Goal: Information Seeking & Learning: Learn about a topic

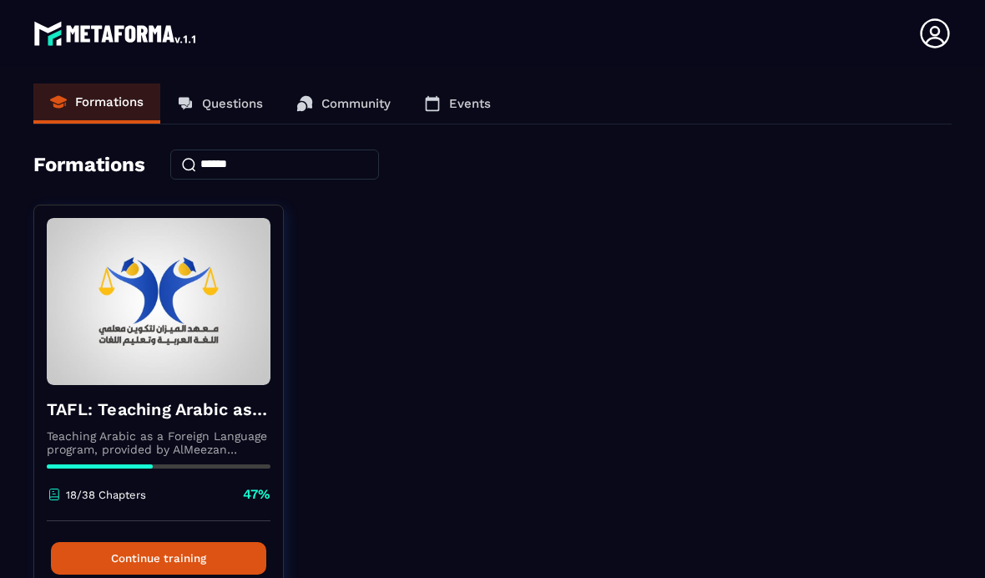
click at [148, 542] on button "Continue training" at bounding box center [158, 558] width 215 height 33
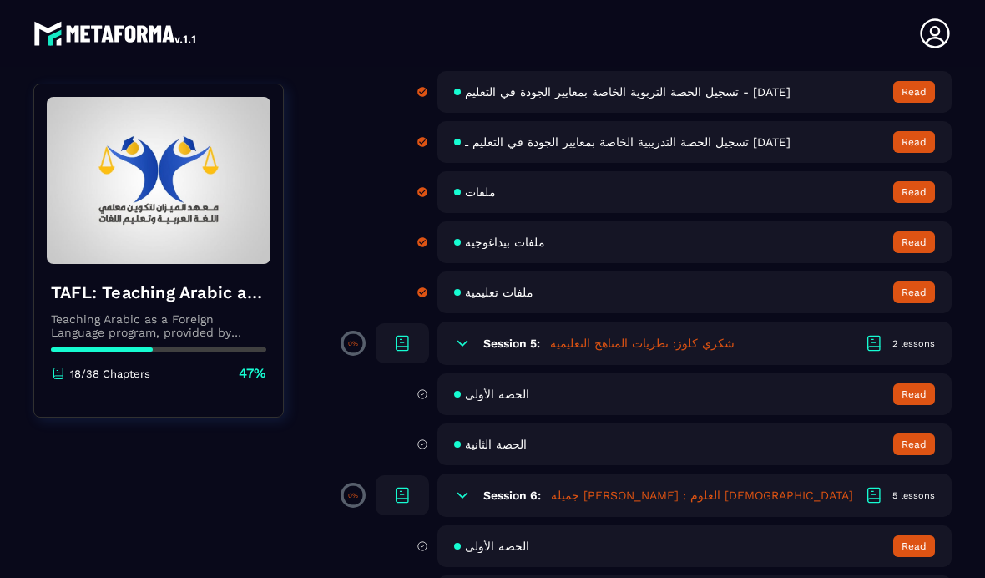
scroll to position [900, 0]
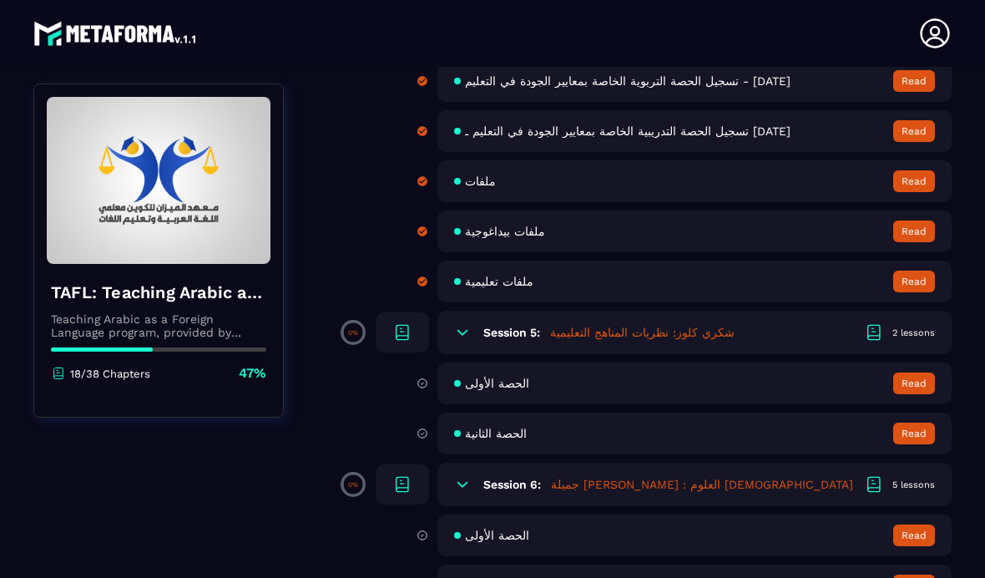
click at [921, 372] on button "Read" at bounding box center [914, 383] width 42 height 22
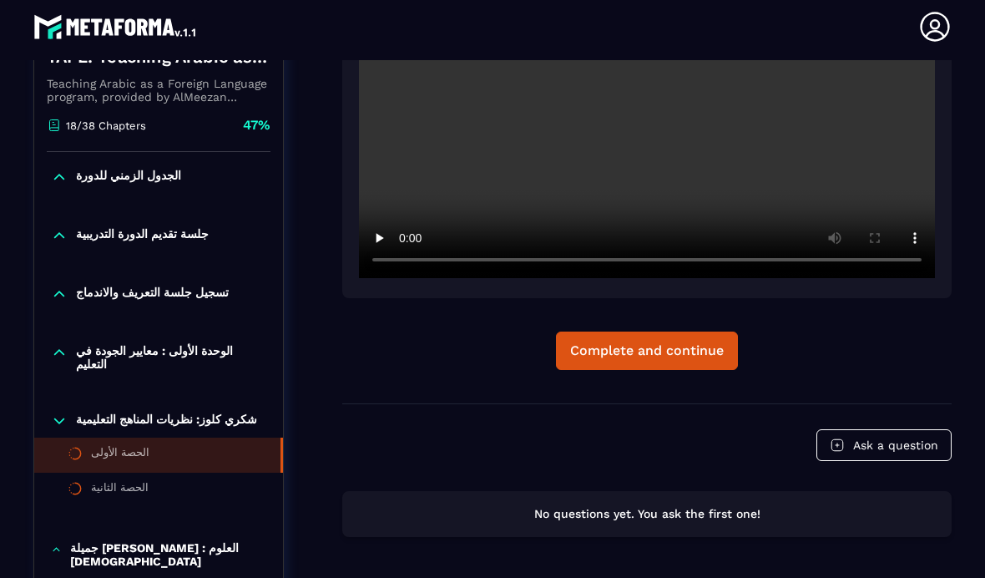
scroll to position [382, 0]
click at [68, 344] on div "الوحدة الأولى : معايير الجودة في التعليم" at bounding box center [158, 357] width 249 height 27
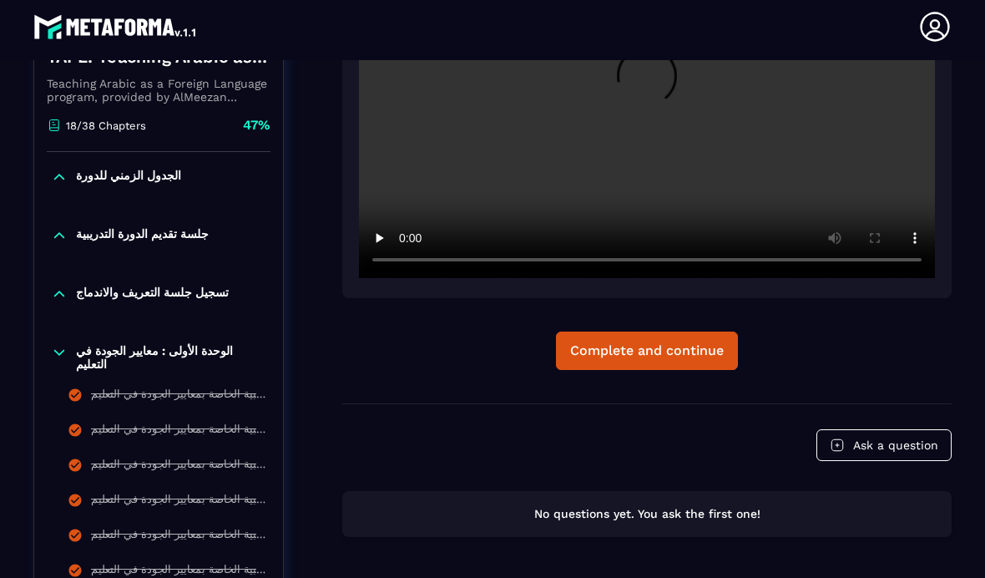
click at [69, 286] on div "تسجيل جلسة التعريف والاندماج" at bounding box center [158, 294] width 249 height 17
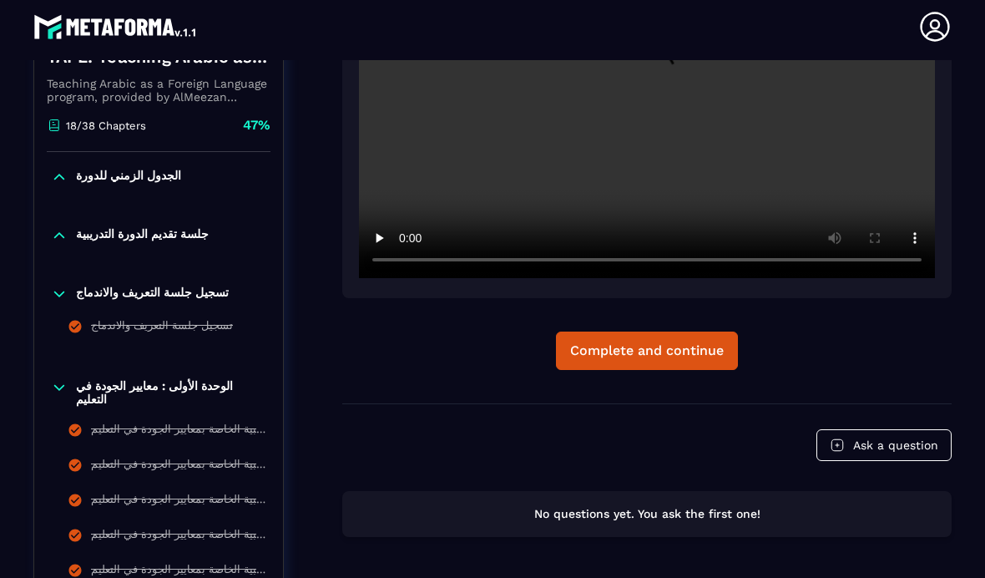
click at [60, 233] on icon at bounding box center [59, 235] width 10 height 5
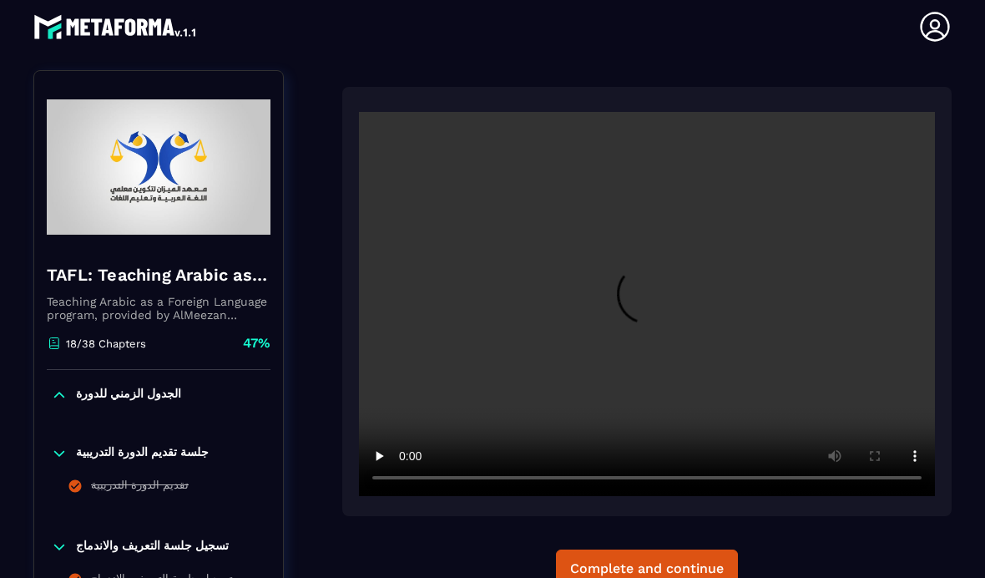
scroll to position [164, 0]
click at [640, 242] on video at bounding box center [647, 304] width 576 height 384
click at [463, 367] on video at bounding box center [647, 304] width 576 height 384
click at [372, 112] on video at bounding box center [647, 304] width 576 height 384
